Goal: Check status

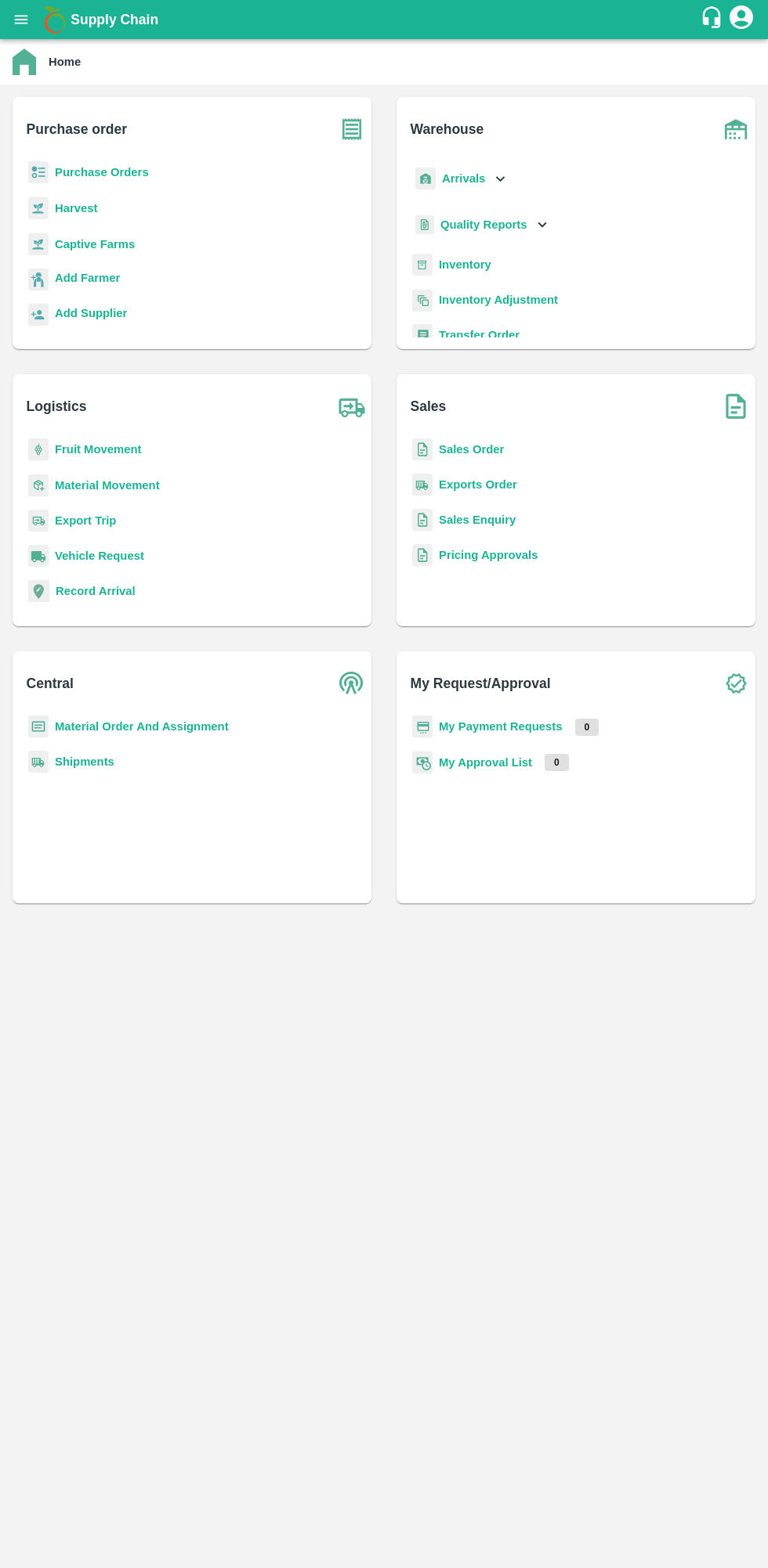
click at [523, 685] on b "My Request/Approval" at bounding box center [480, 683] width 140 height 22
click at [512, 723] on b "My Payment Requests" at bounding box center [500, 726] width 123 height 13
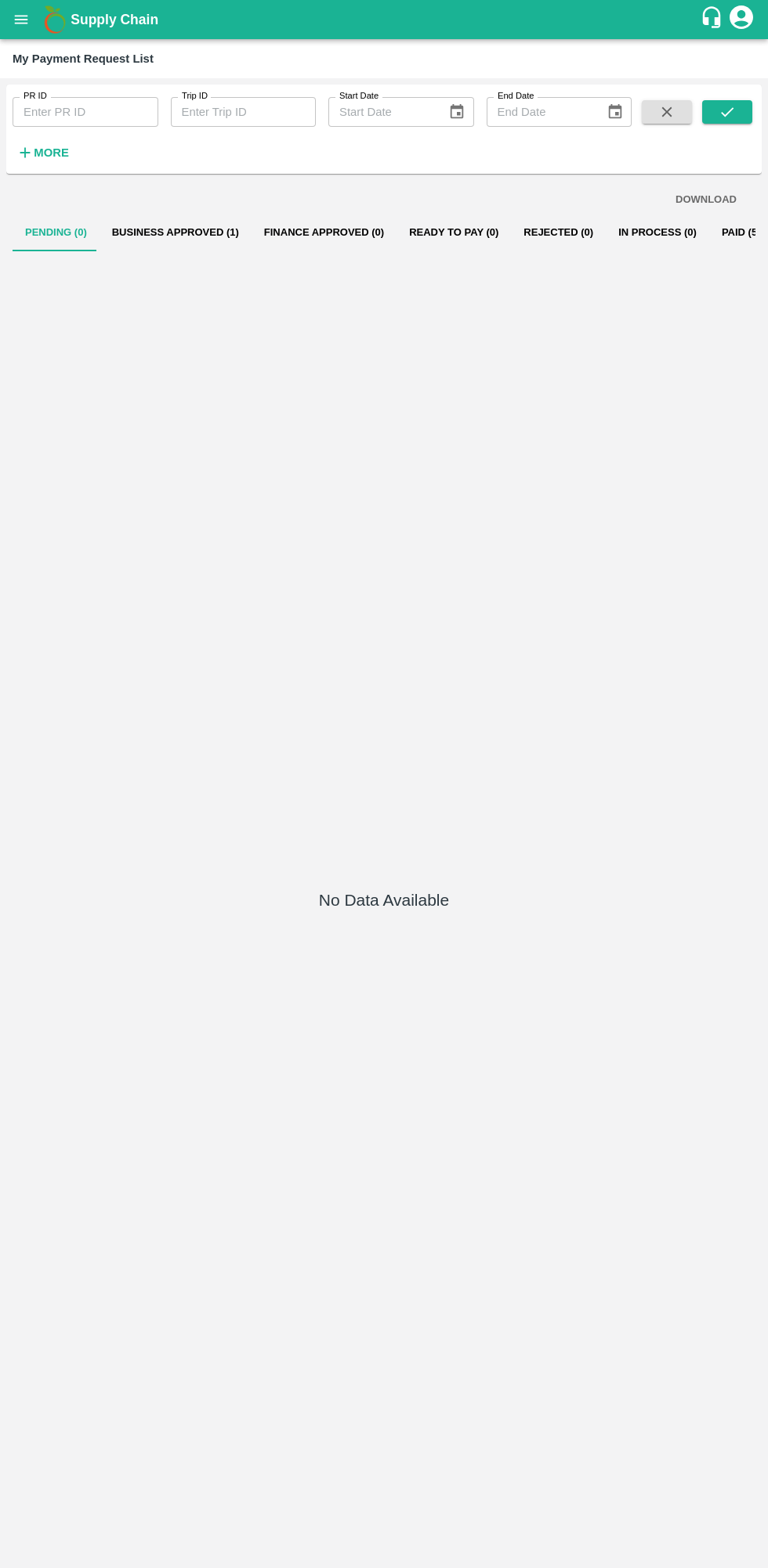
click at [190, 232] on button "Business Approved (1)" at bounding box center [176, 232] width 152 height 37
